Goal: Transaction & Acquisition: Book appointment/travel/reservation

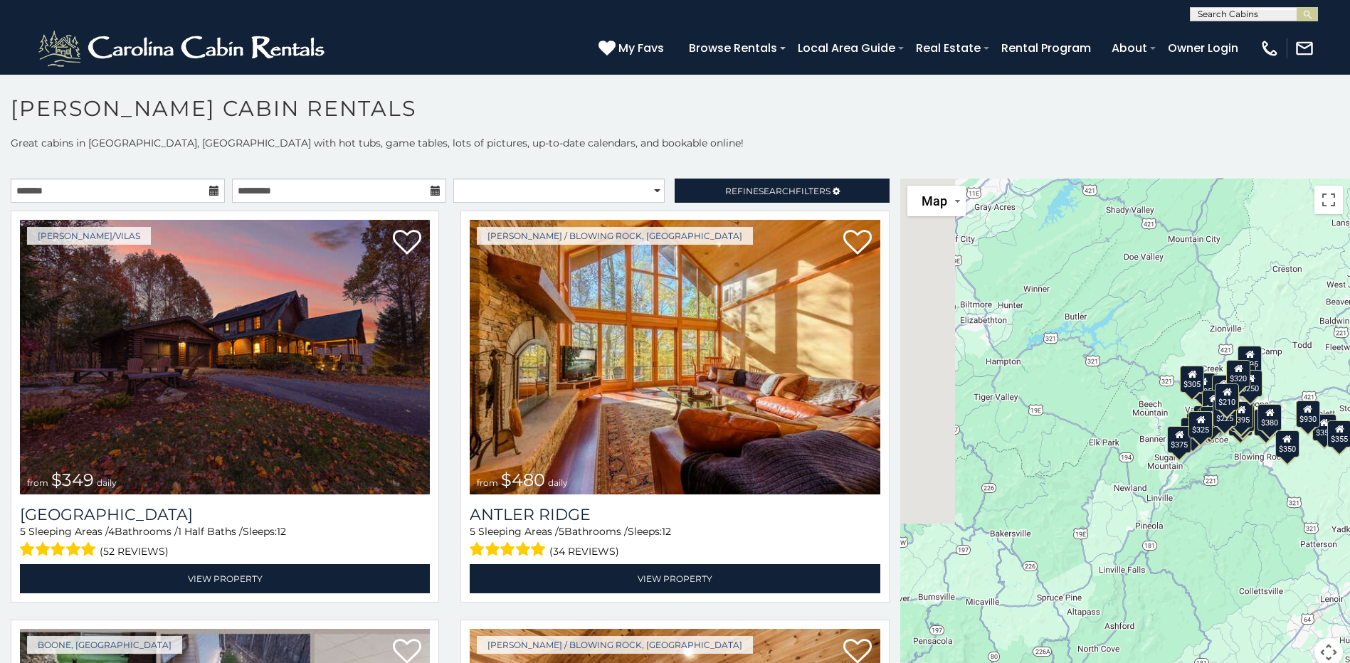
click at [209, 188] on icon at bounding box center [214, 191] width 10 height 10
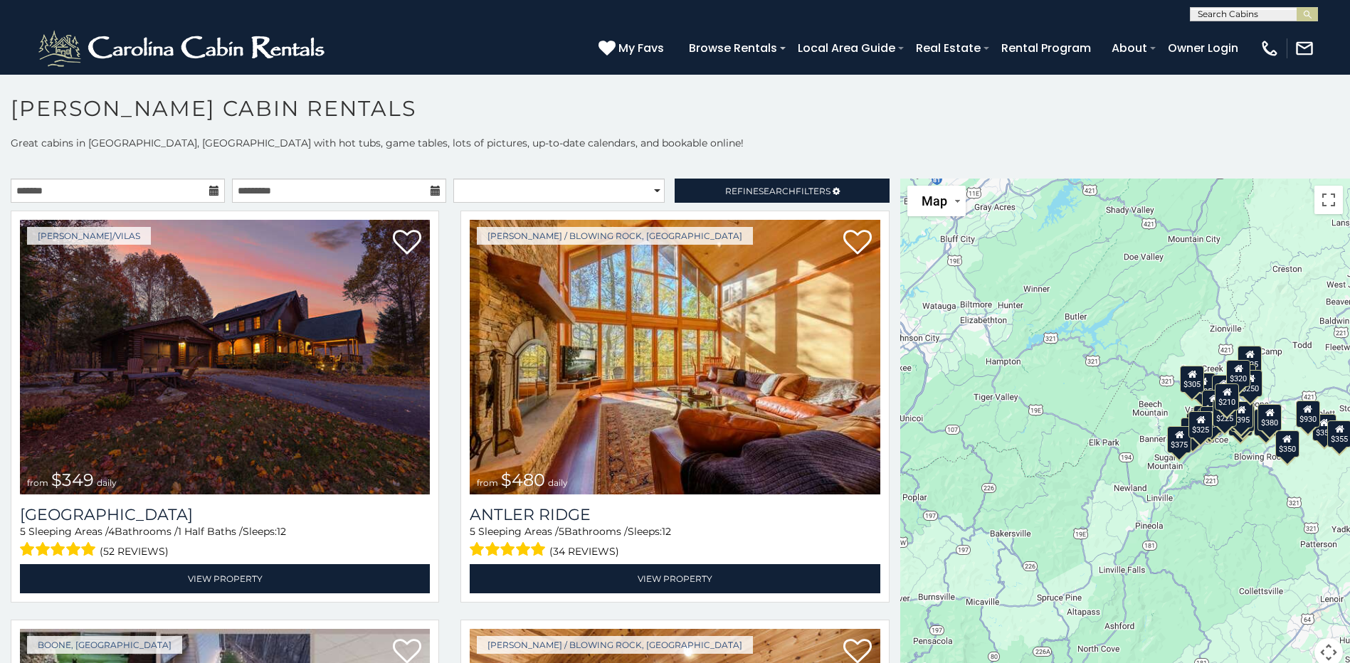
click at [211, 191] on icon at bounding box center [214, 191] width 10 height 10
click at [178, 192] on input "text" at bounding box center [118, 191] width 214 height 24
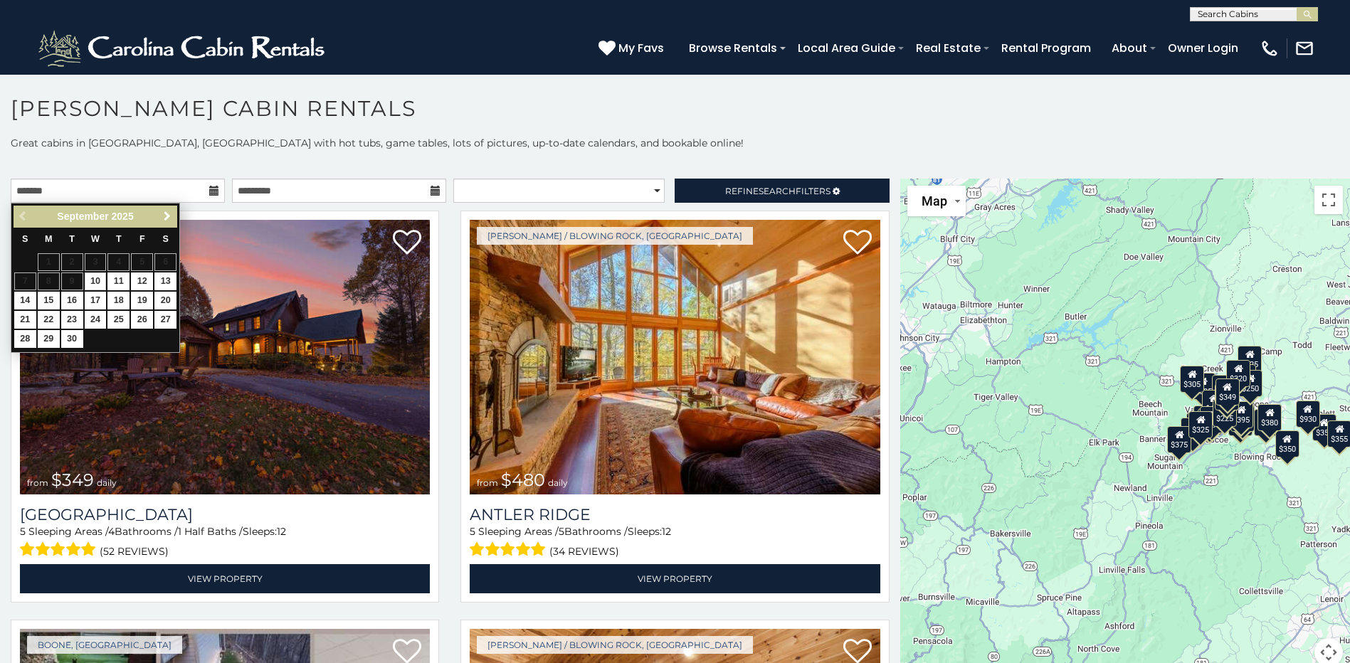
click at [162, 216] on span "Next" at bounding box center [167, 216] width 11 height 11
click at [145, 318] on link "26" at bounding box center [142, 320] width 22 height 18
type input "**********"
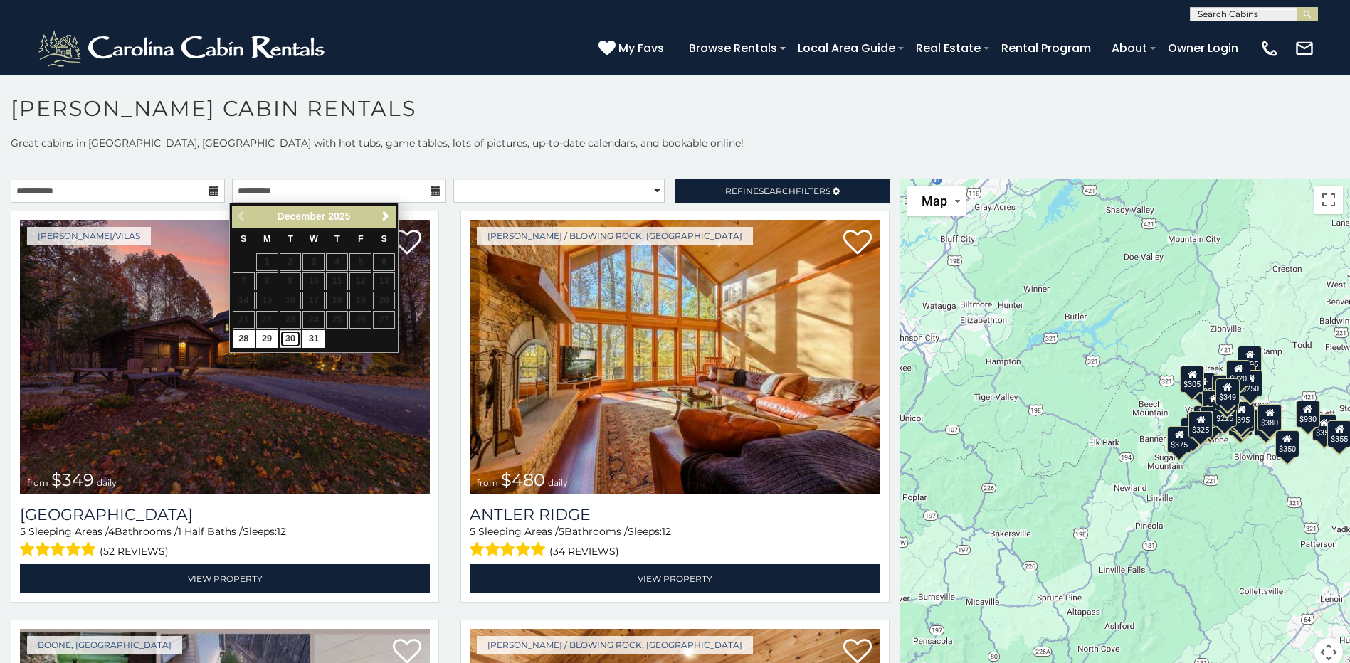
click at [300, 340] on link "30" at bounding box center [291, 339] width 22 height 18
type input "**********"
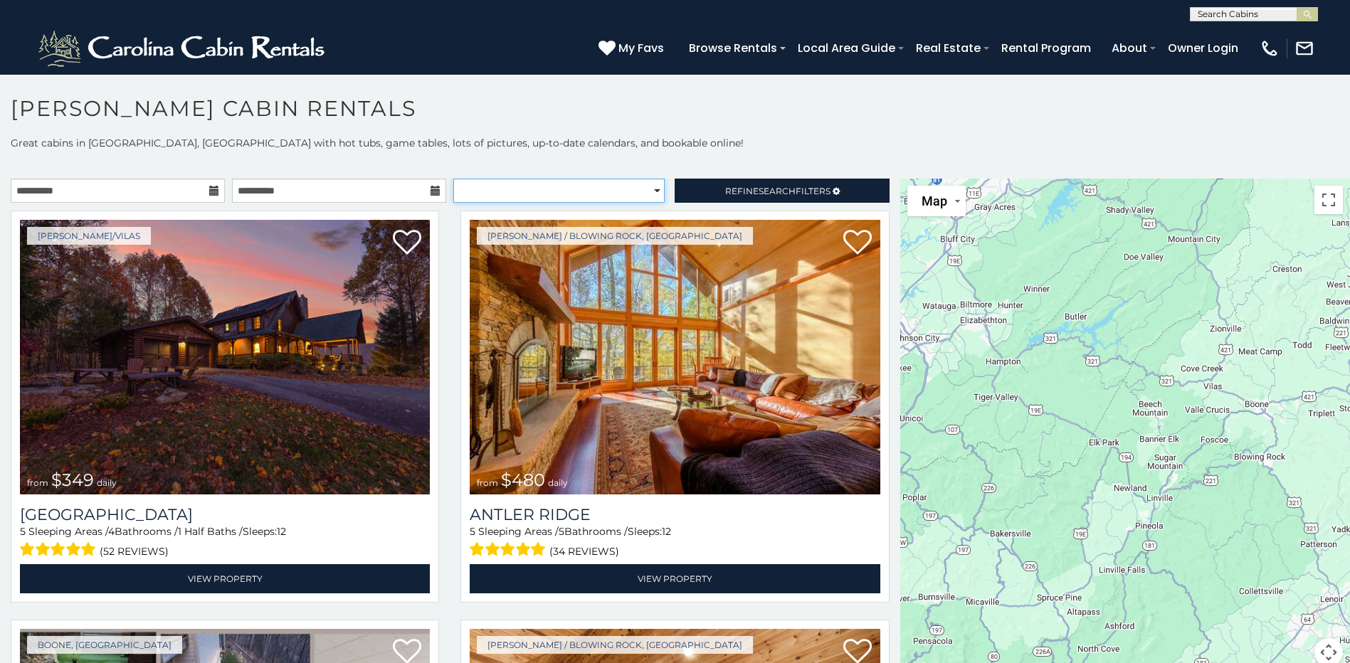
click at [648, 186] on select "**********" at bounding box center [558, 191] width 211 height 24
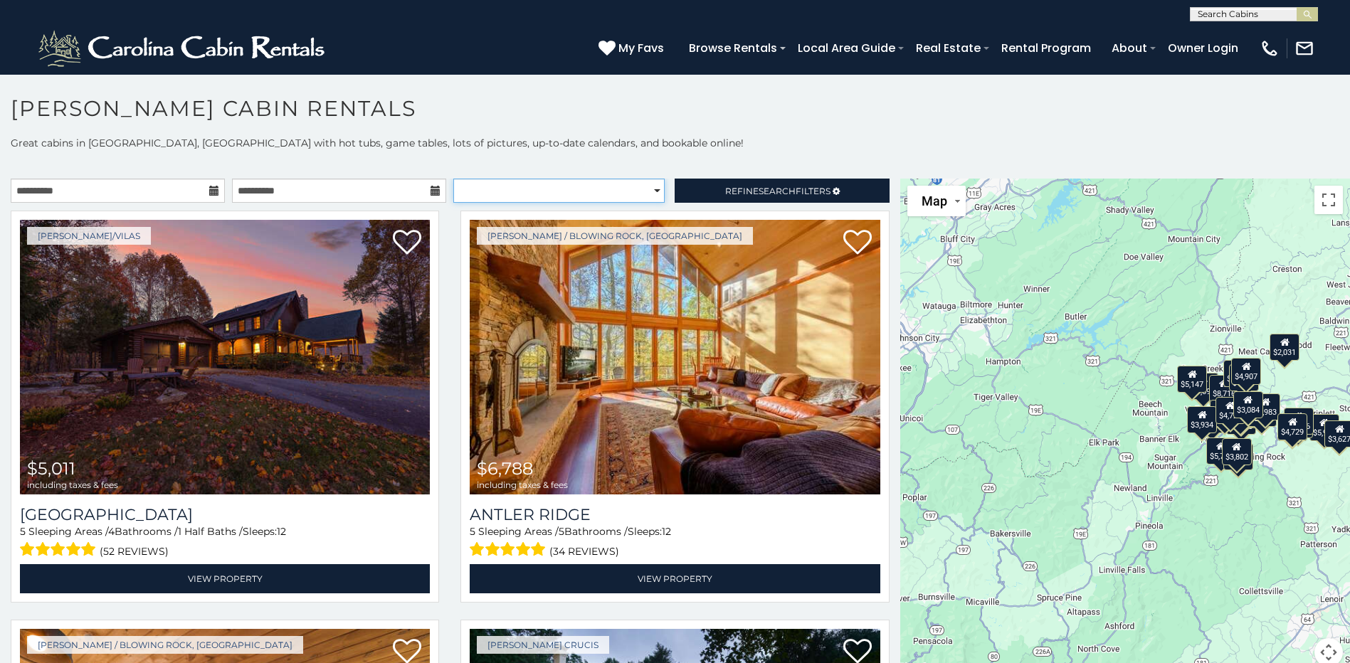
select select "**********"
click at [453, 179] on select "**********" at bounding box center [558, 191] width 211 height 24
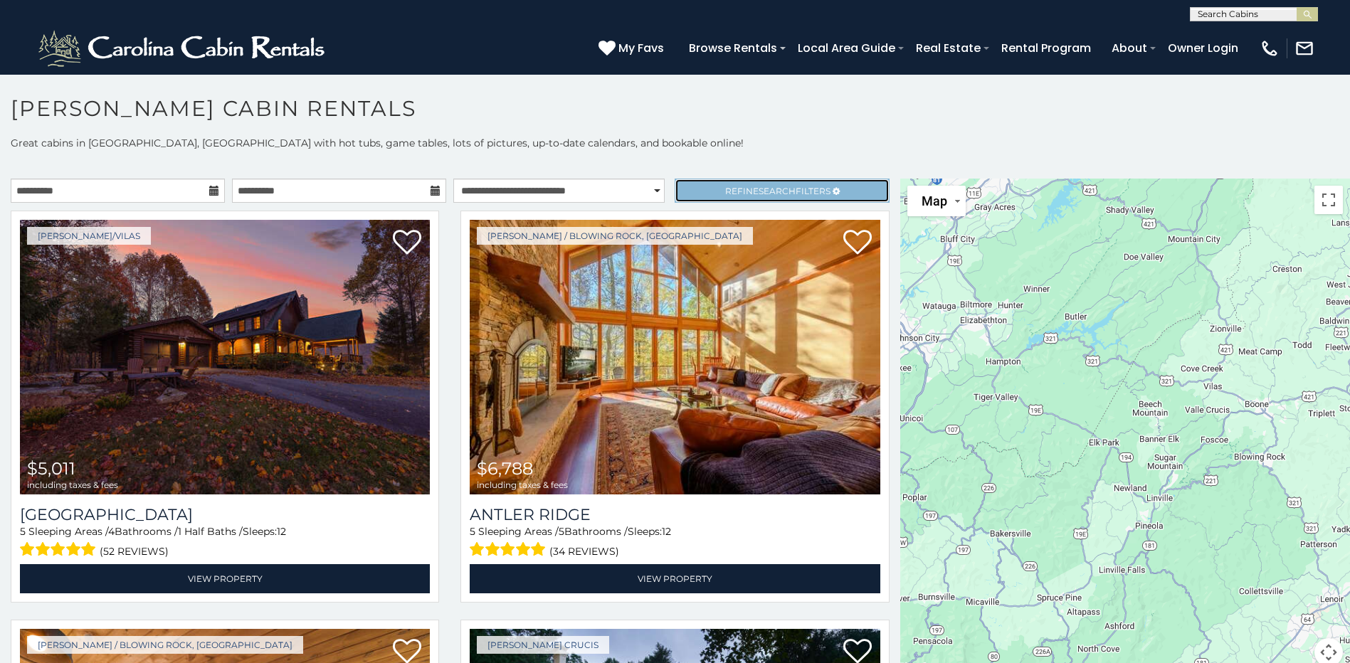
click at [747, 192] on span "Refine Search Filters" at bounding box center [777, 191] width 105 height 11
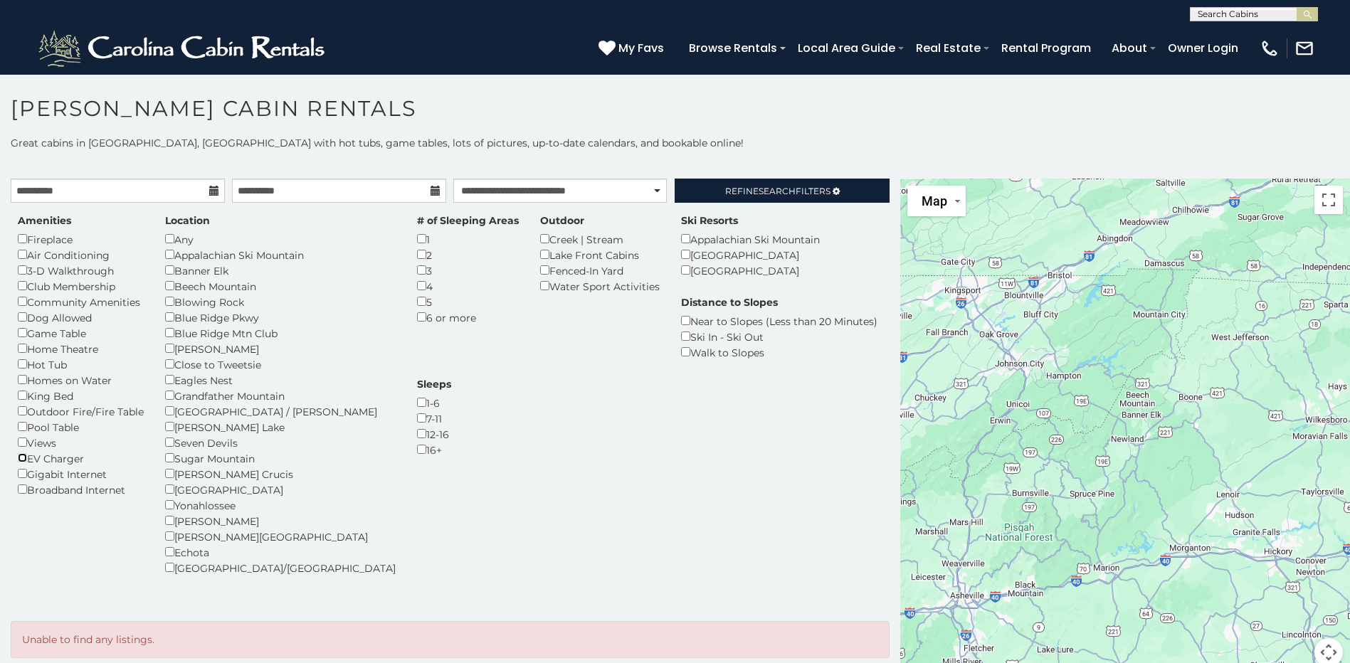
scroll to position [13, 0]
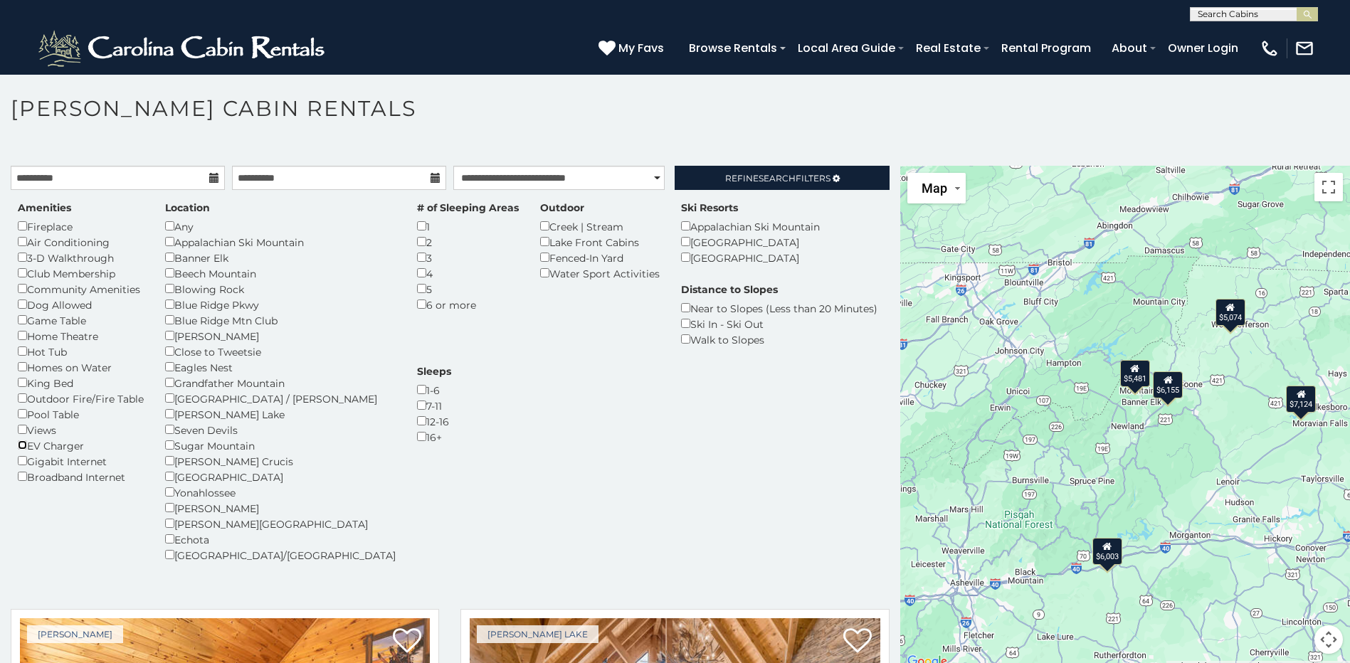
scroll to position [71, 0]
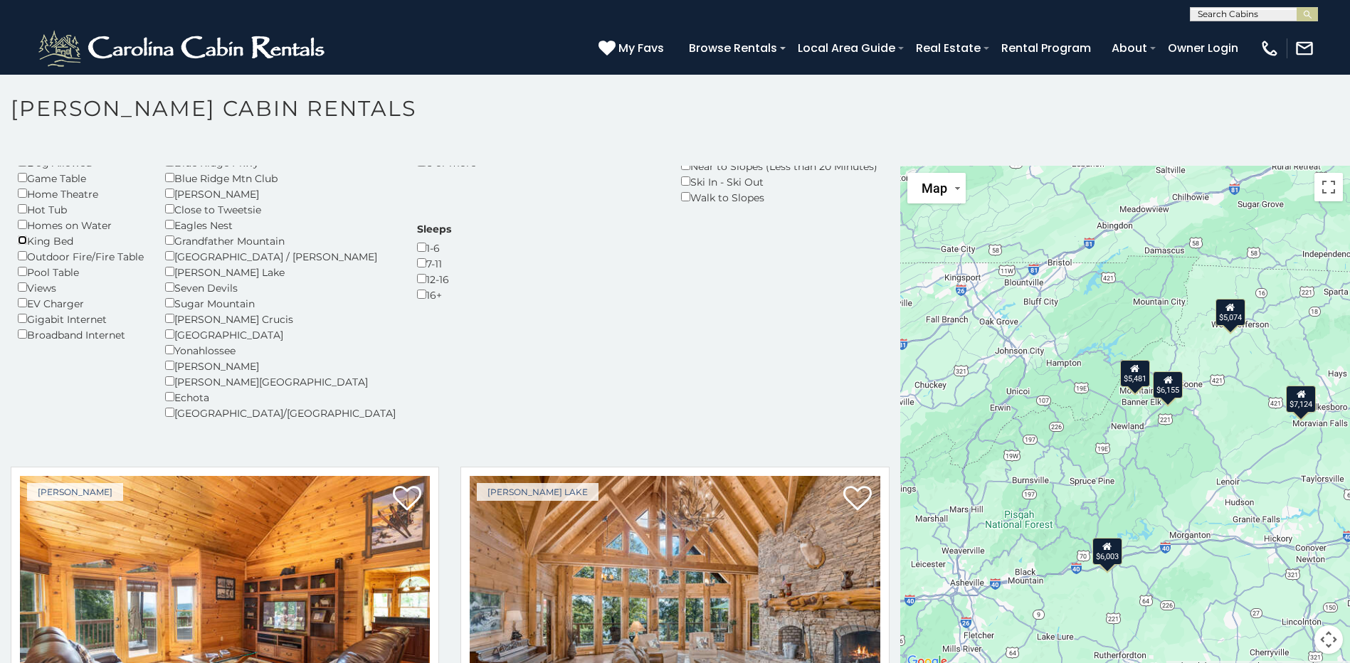
scroll to position [214, 0]
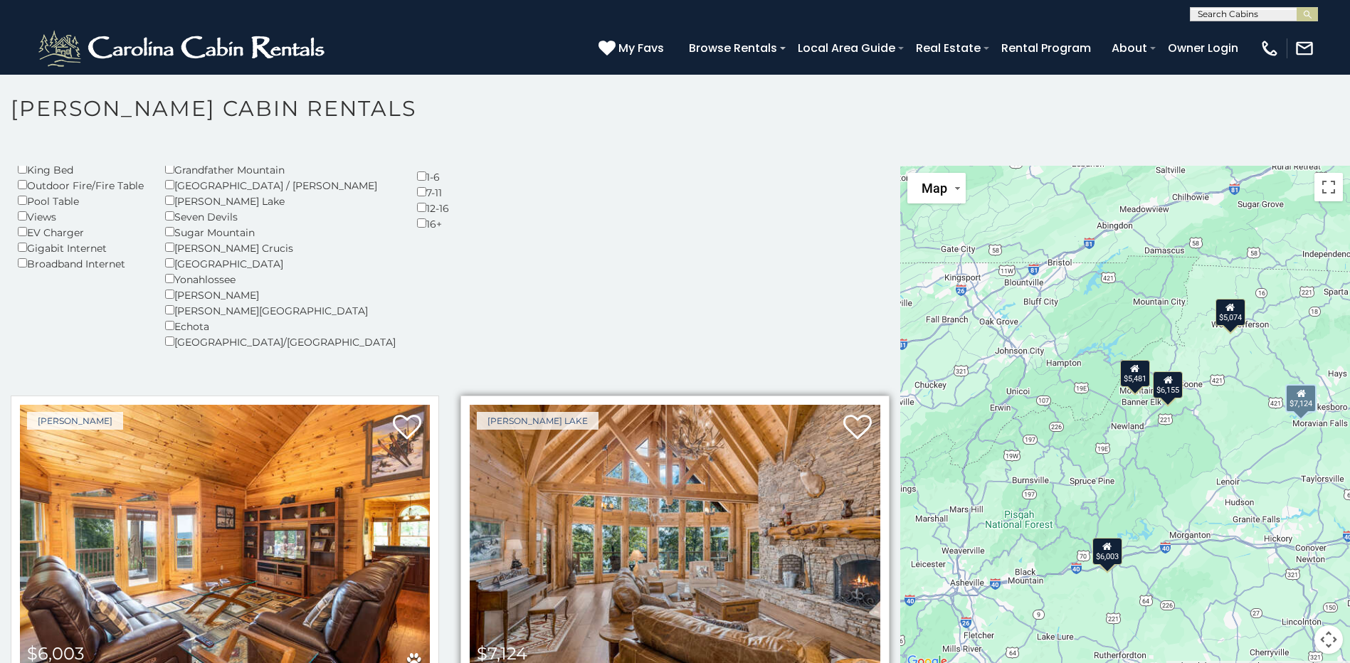
click at [544, 436] on img at bounding box center [675, 542] width 410 height 275
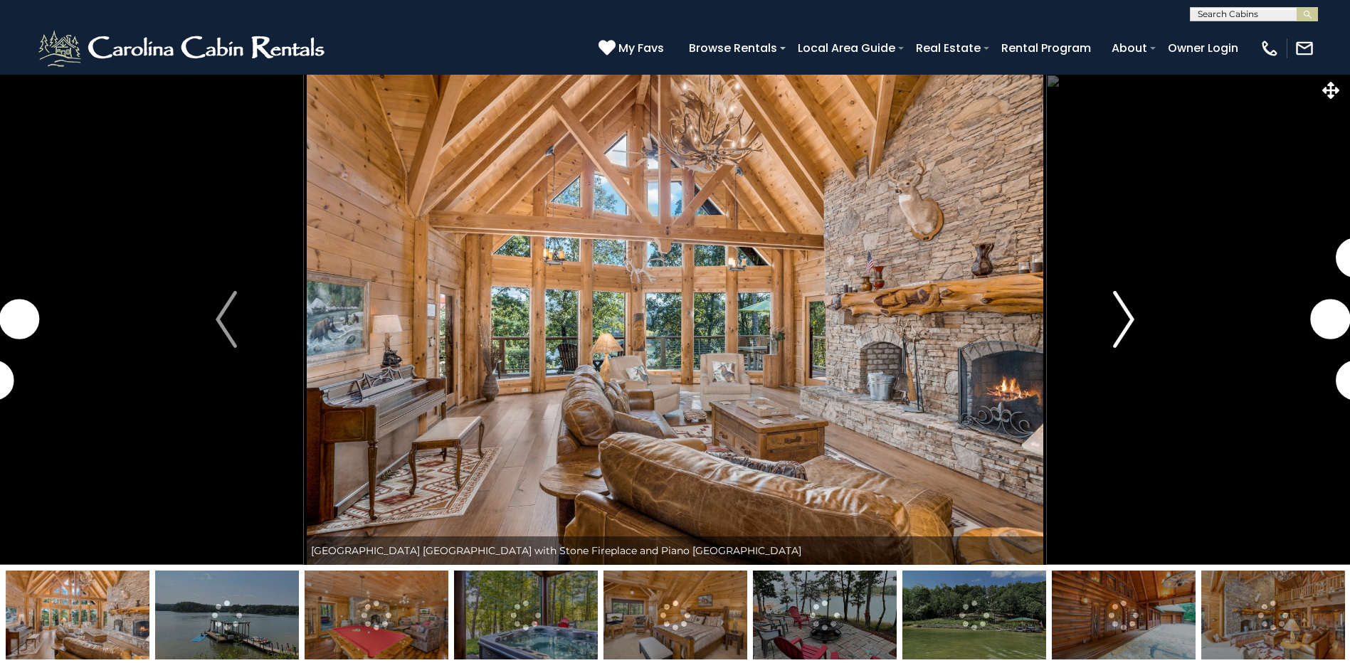
click at [1112, 300] on button "Next" at bounding box center [1123, 319] width 155 height 491
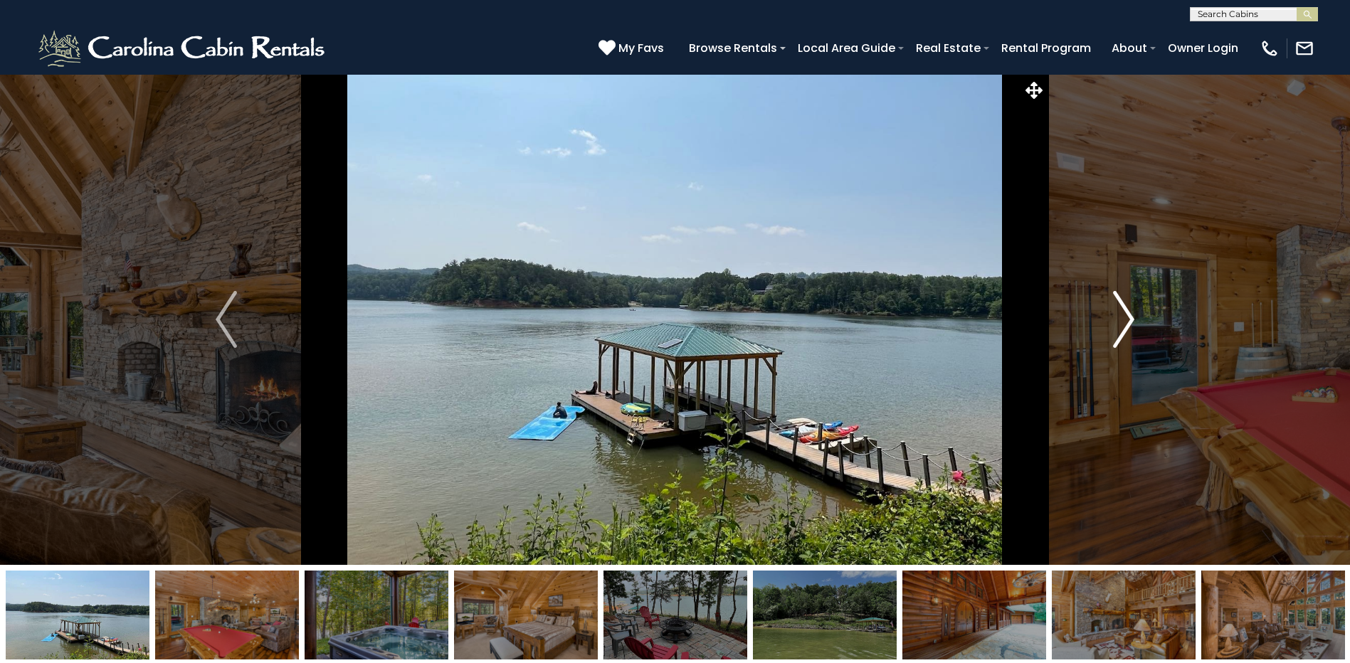
click at [1125, 314] on img "Next" at bounding box center [1123, 319] width 21 height 57
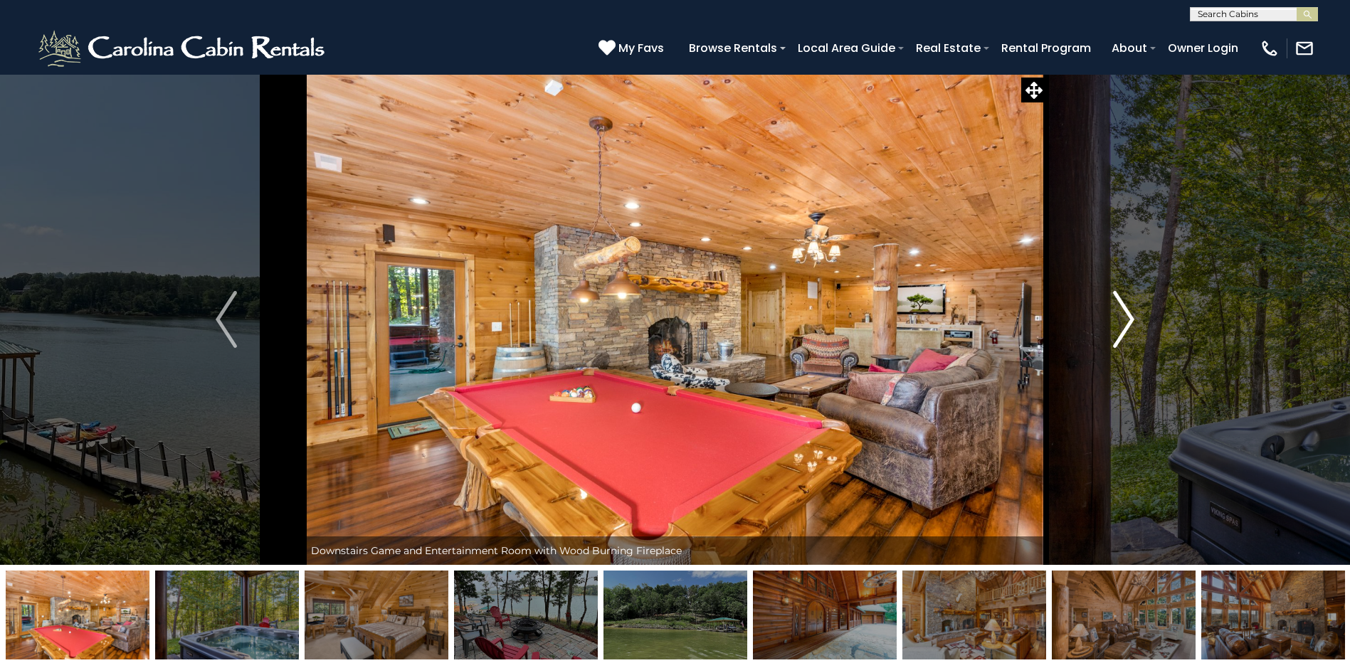
click at [1125, 314] on img "Next" at bounding box center [1123, 319] width 21 height 57
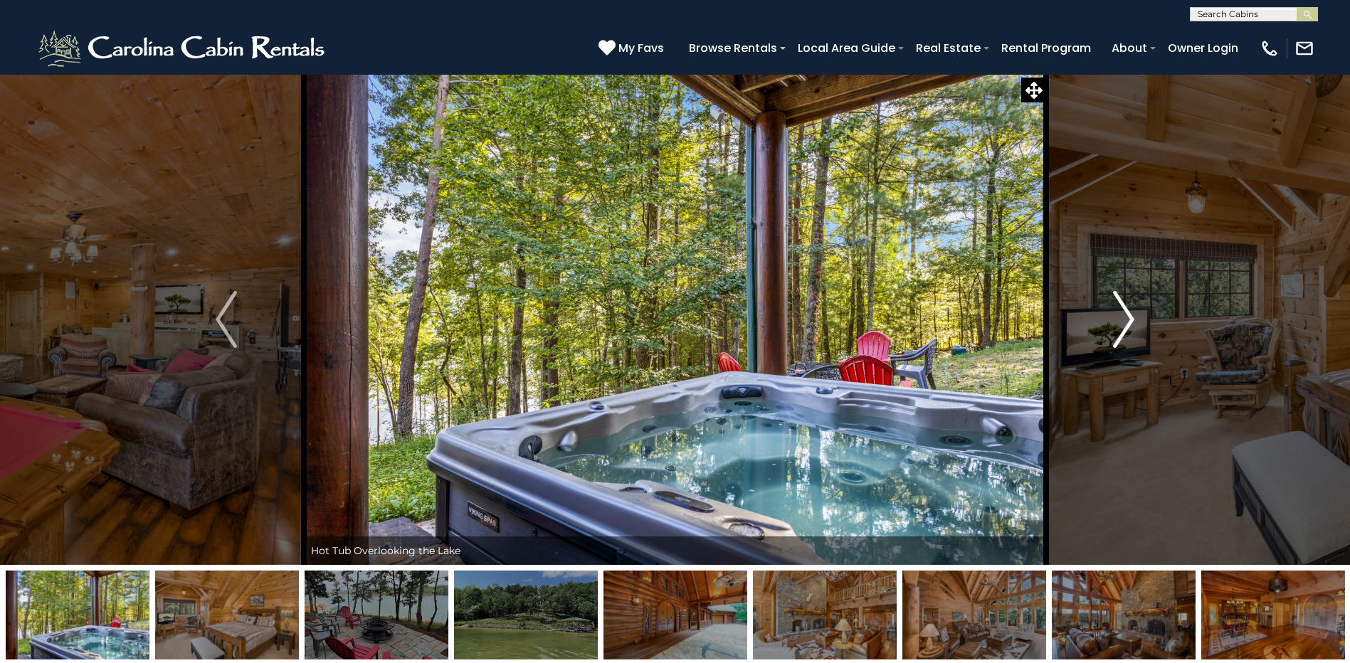
click at [1125, 314] on img "Next" at bounding box center [1123, 319] width 21 height 57
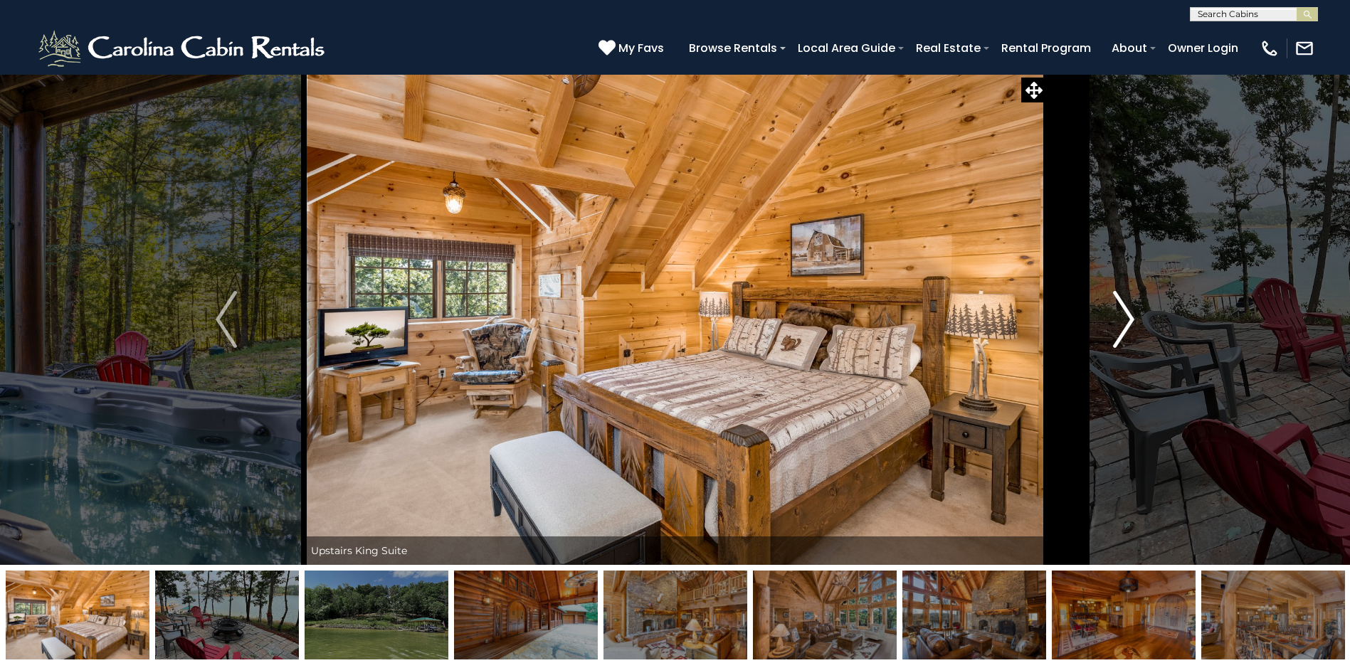
click at [1125, 314] on img "Next" at bounding box center [1123, 319] width 21 height 57
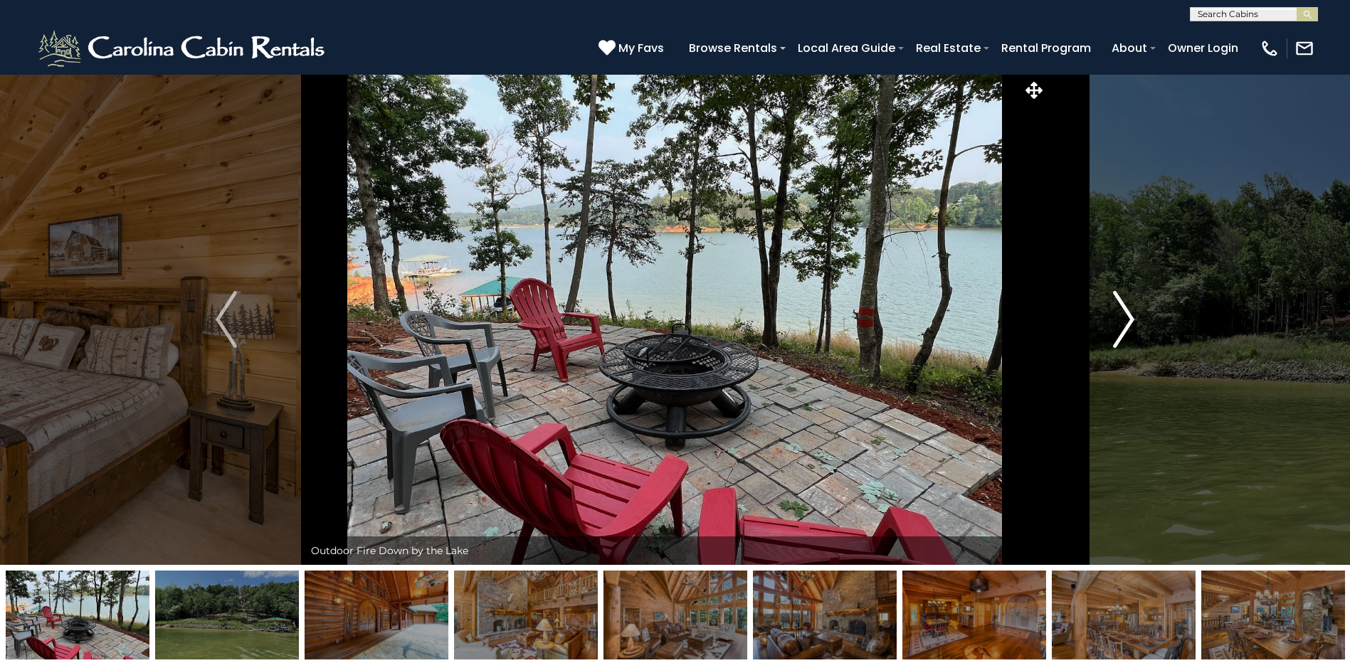
click at [1125, 314] on img "Next" at bounding box center [1123, 319] width 21 height 57
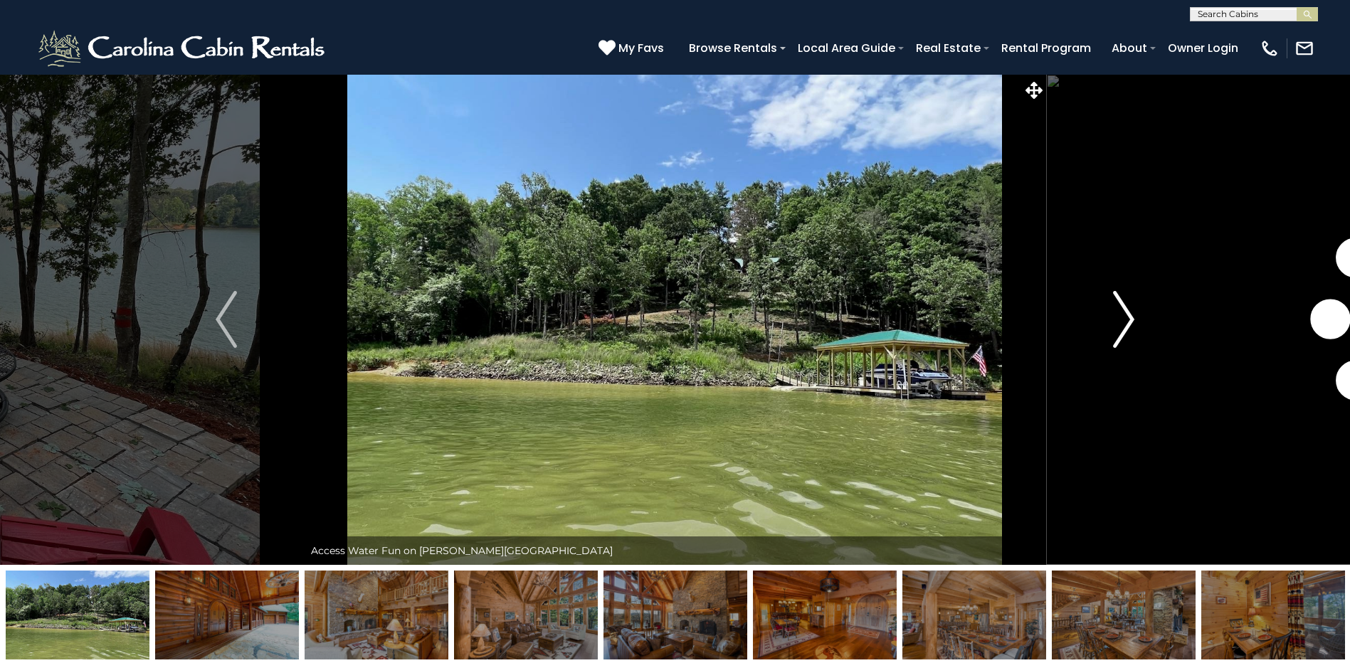
click at [1125, 314] on img "Next" at bounding box center [1123, 319] width 21 height 57
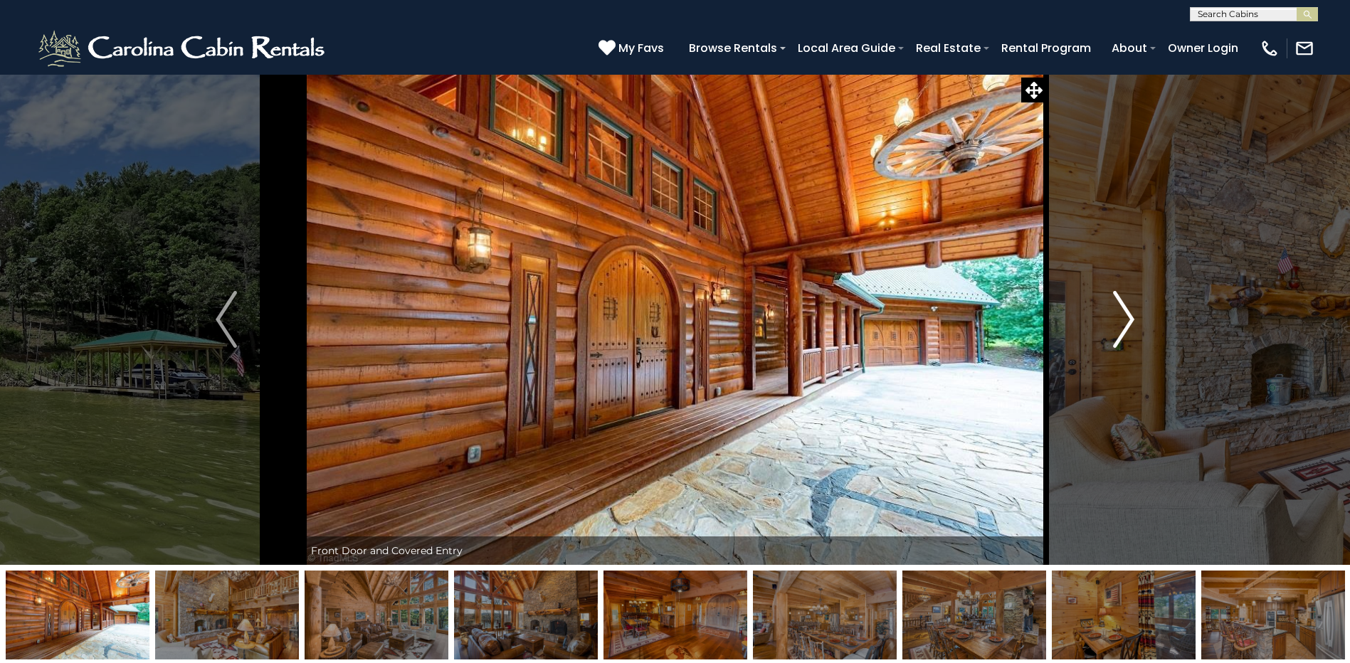
click at [1125, 314] on img "Next" at bounding box center [1123, 319] width 21 height 57
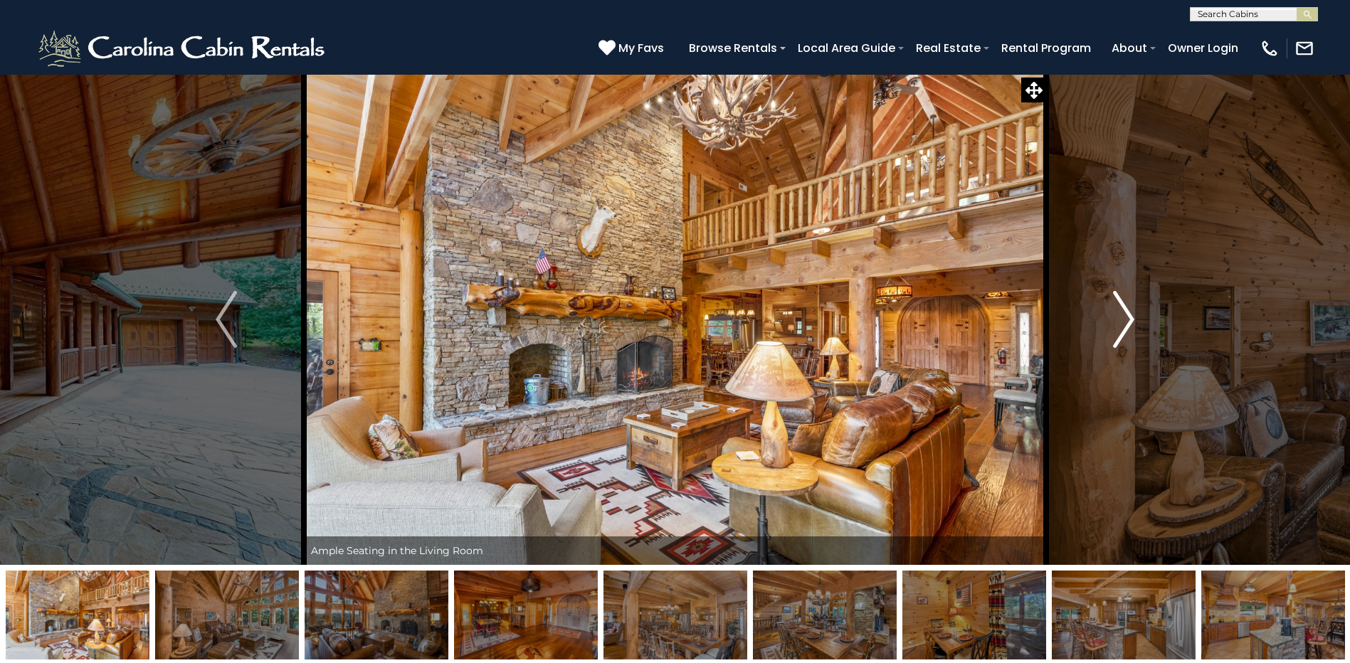
click at [1125, 314] on img "Next" at bounding box center [1123, 319] width 21 height 57
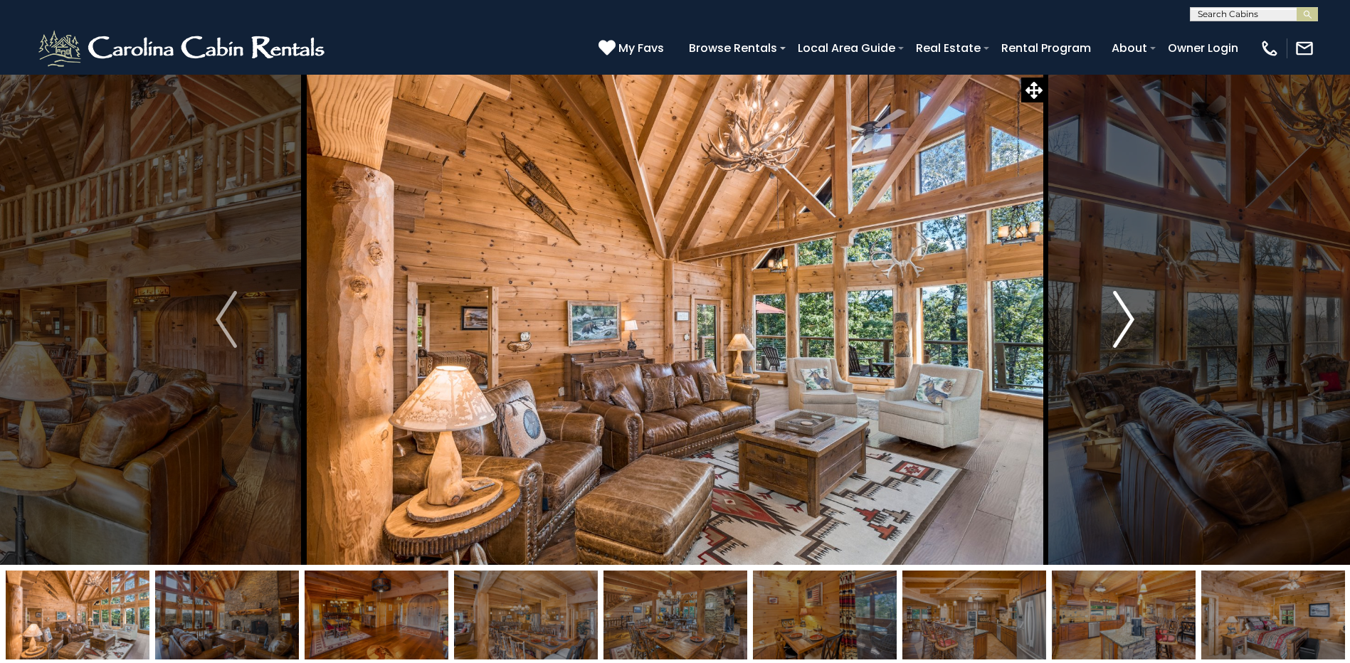
click at [1125, 314] on img "Next" at bounding box center [1123, 319] width 21 height 57
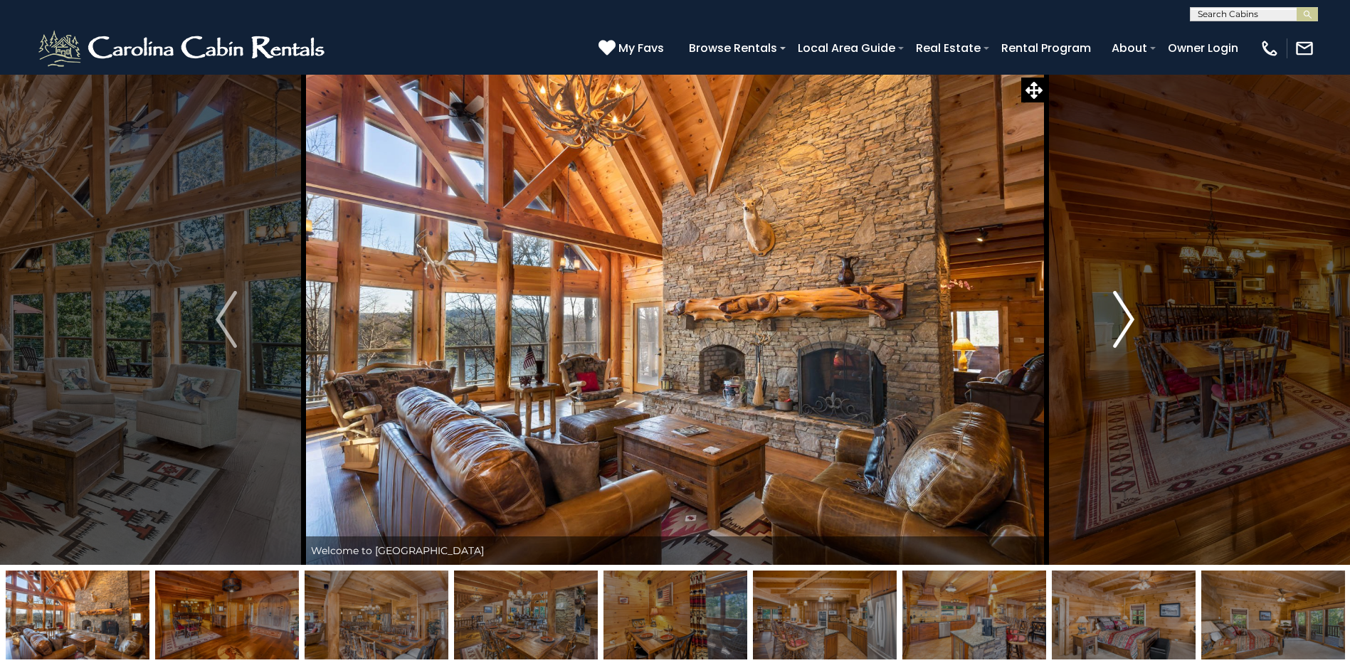
click at [1125, 314] on img "Next" at bounding box center [1123, 319] width 21 height 57
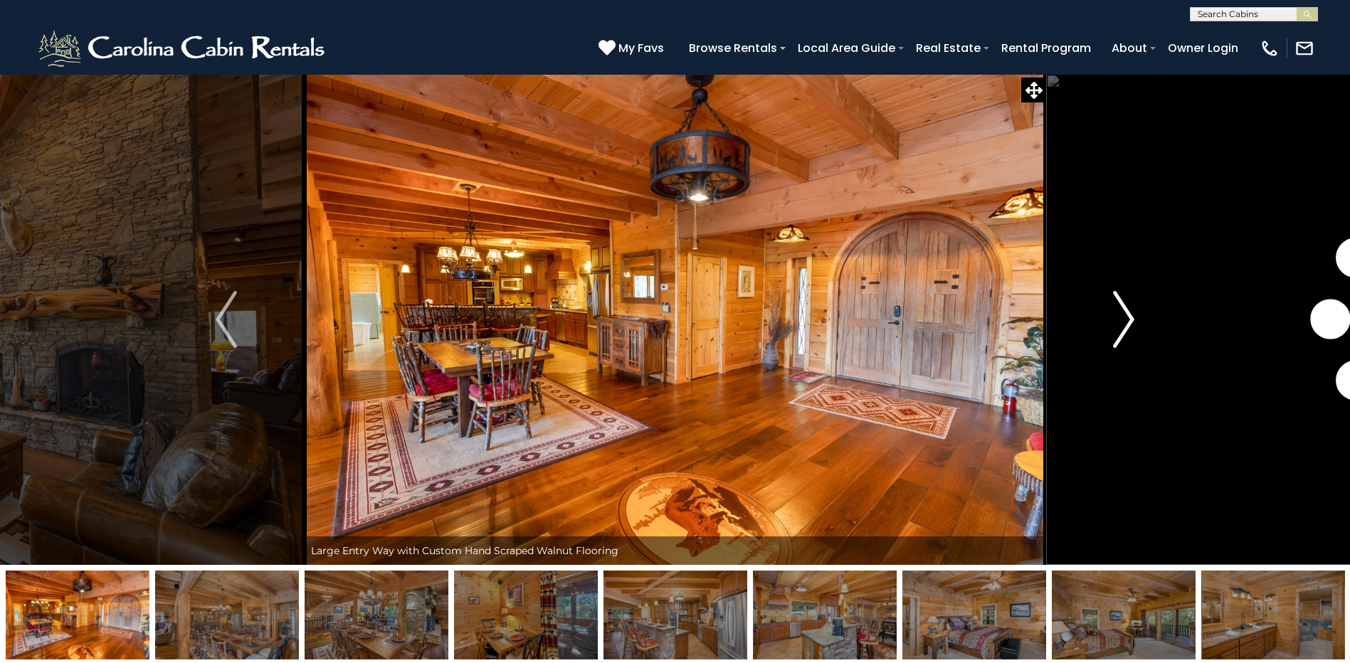
click at [1125, 314] on img "Next" at bounding box center [1123, 319] width 21 height 57
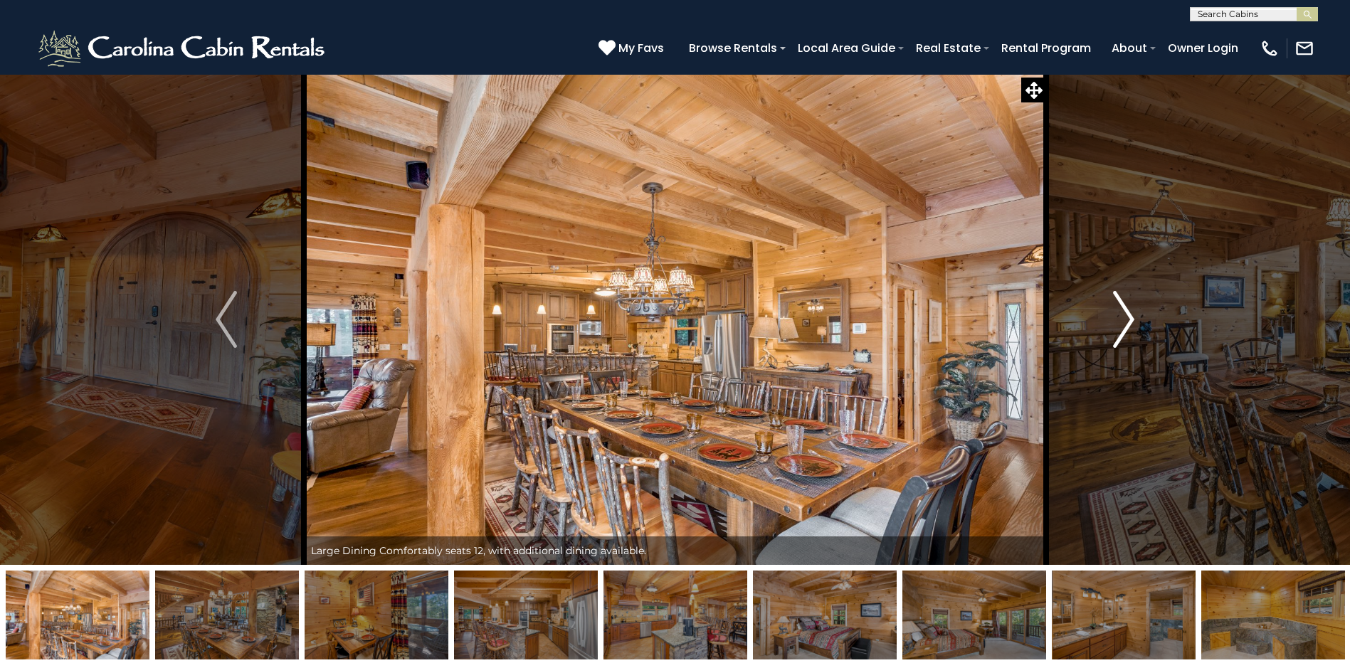
click at [1125, 314] on img "Next" at bounding box center [1123, 319] width 21 height 57
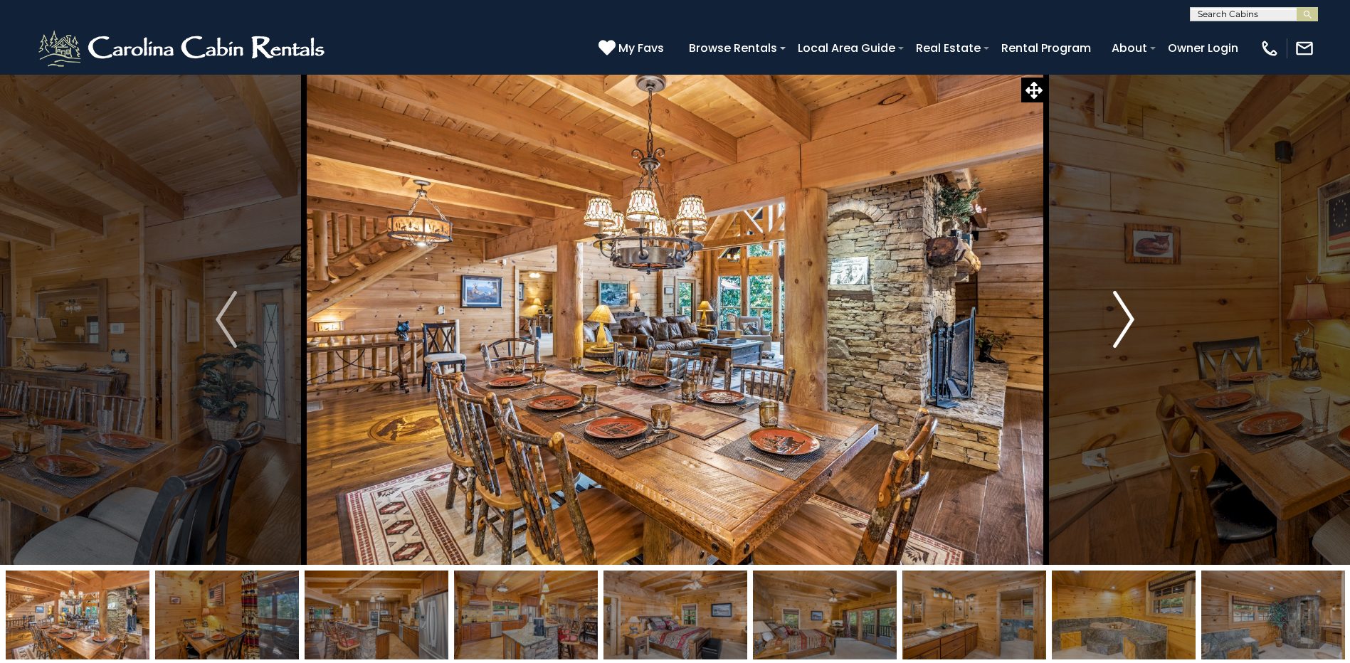
click at [1125, 314] on img "Next" at bounding box center [1123, 319] width 21 height 57
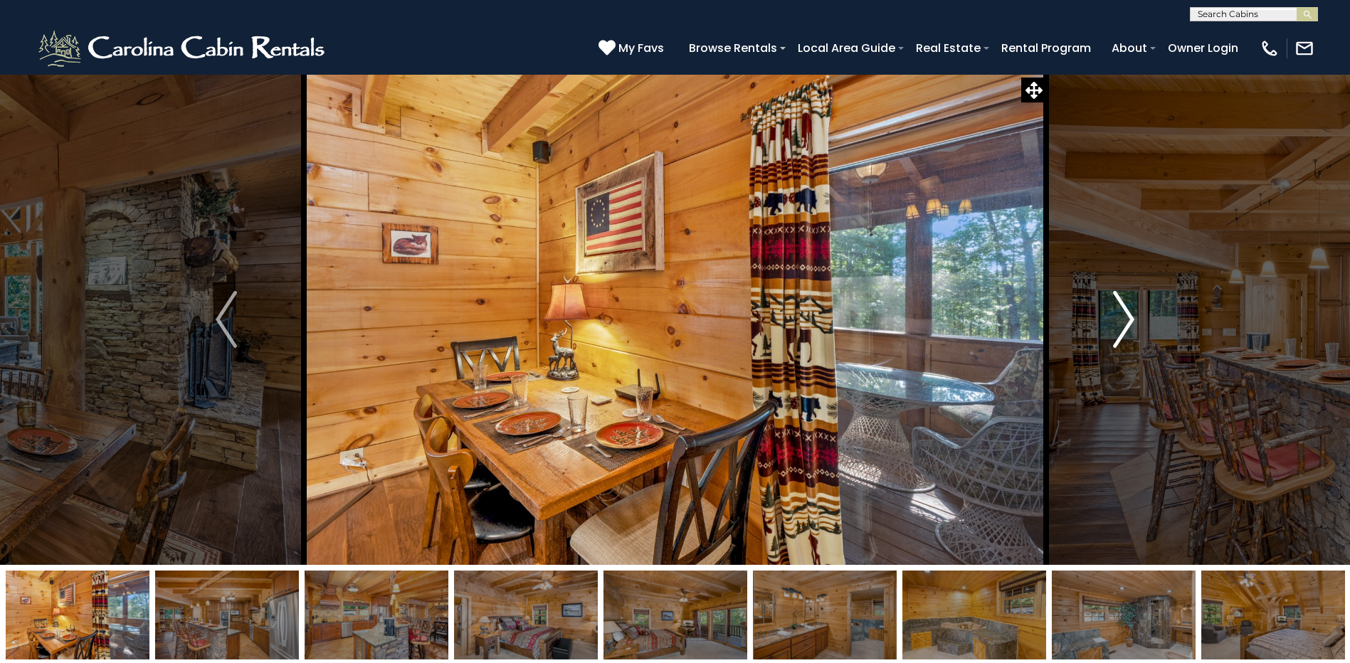
click at [1125, 314] on img "Next" at bounding box center [1123, 319] width 21 height 57
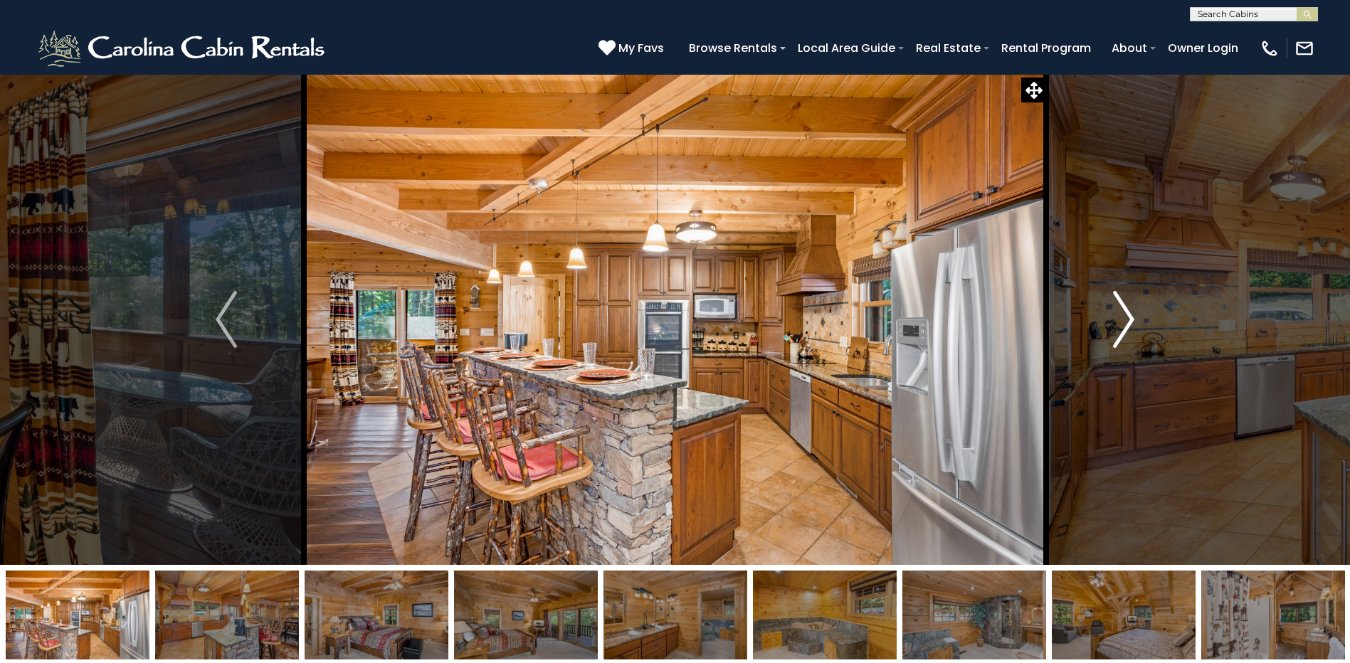
click at [1125, 314] on img "Next" at bounding box center [1123, 319] width 21 height 57
